Goal: Task Accomplishment & Management: Manage account settings

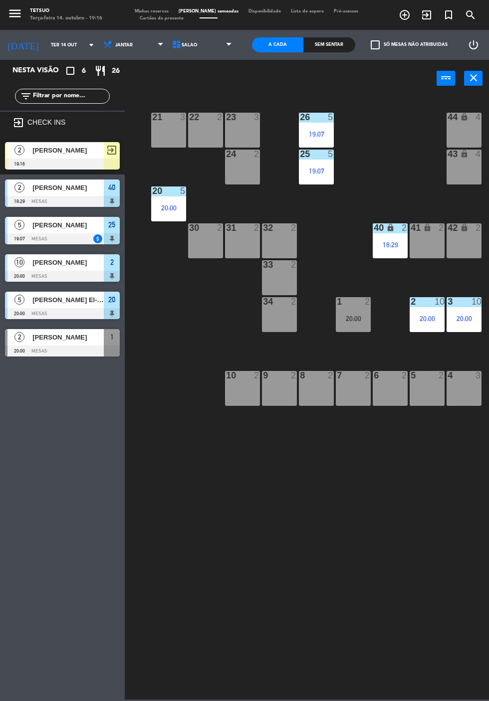
scroll to position [0, 53]
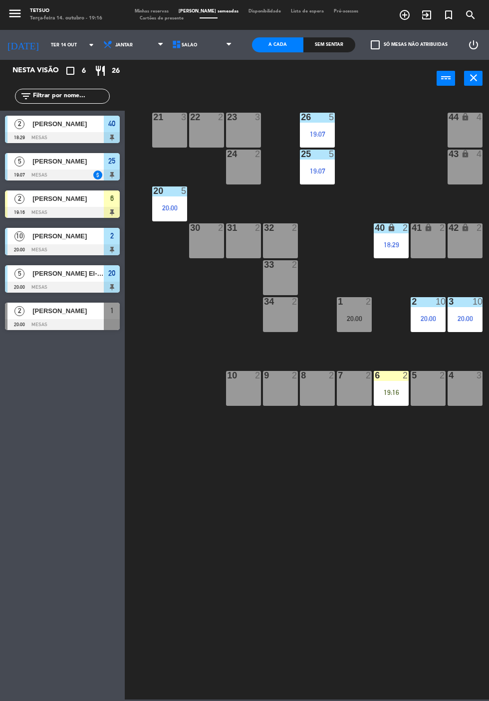
click at [70, 203] on span "[PERSON_NAME]" at bounding box center [67, 199] width 71 height 10
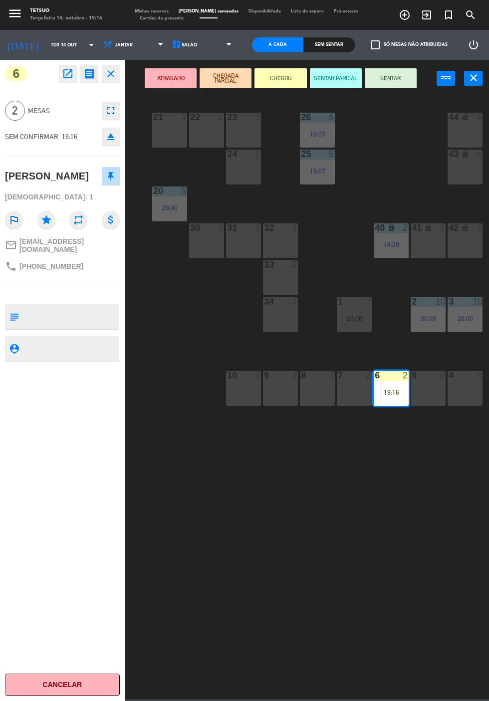
click at [392, 87] on button "SENTAR" at bounding box center [391, 78] width 52 height 20
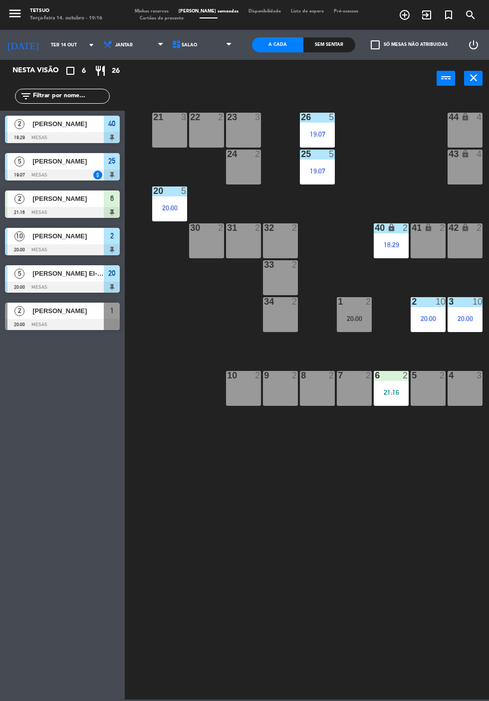
click at [355, 595] on div "21 3 22 2 23 3 26 5 19:07 44 lock 4 24 2 25 5 19:07 43 lock 4 50 lock 10 20 5 2…" at bounding box center [309, 397] width 359 height 605
click at [83, 202] on span "[PERSON_NAME]" at bounding box center [67, 199] width 71 height 10
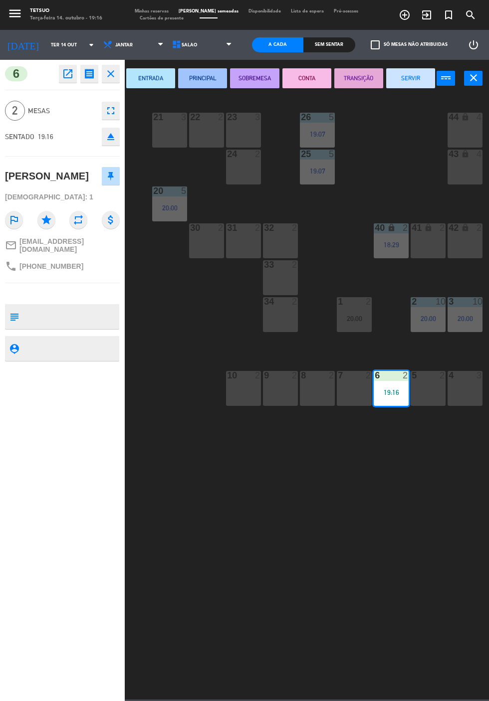
click at [70, 78] on icon "open_in_new" at bounding box center [68, 74] width 12 height 12
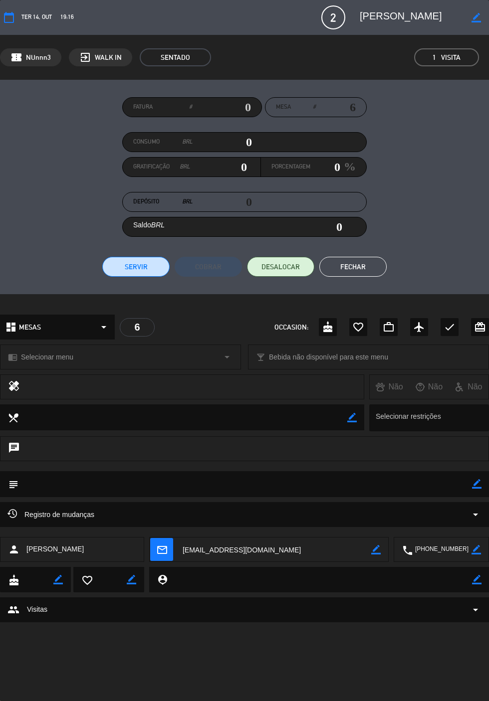
click at [476, 20] on icon "border_color" at bounding box center [475, 17] width 9 height 9
click at [429, 23] on textarea at bounding box center [411, 17] width 103 height 18
click at [474, 20] on icon at bounding box center [475, 17] width 9 height 9
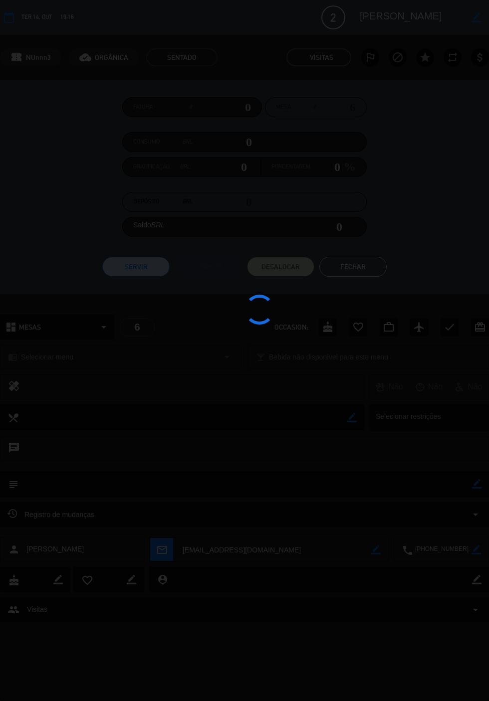
type textarea "[PERSON_NAME]"
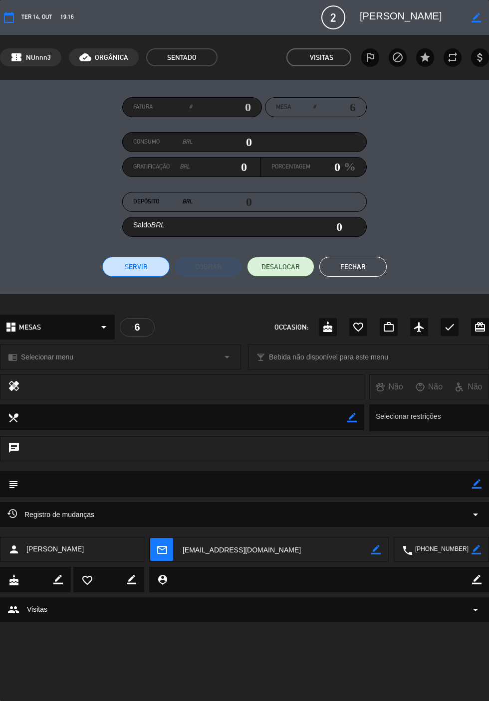
click at [359, 270] on button "Fechar" at bounding box center [352, 267] width 67 height 20
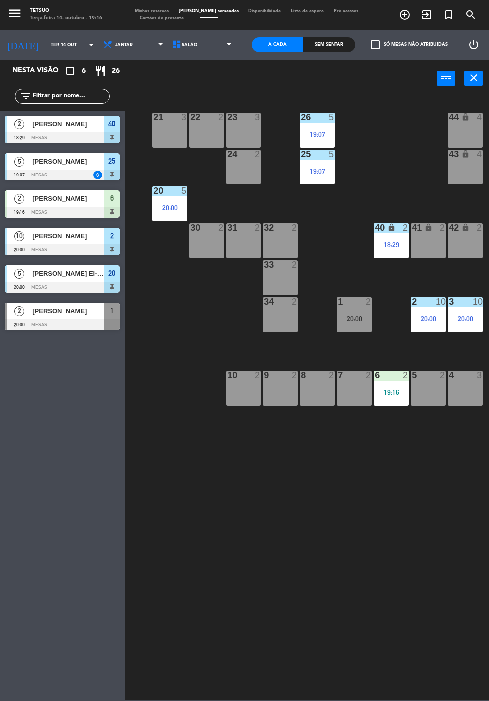
click at [308, 624] on div "21 3 22 2 23 3 26 5 19:07 44 lock 4 24 2 25 5 19:07 43 lock 4 50 lock 10 20 5 2…" at bounding box center [309, 397] width 359 height 605
